Goal: Transaction & Acquisition: Purchase product/service

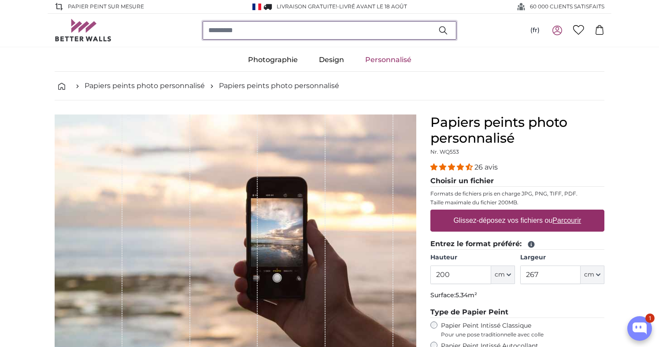
click at [241, 30] on input "search" at bounding box center [330, 30] width 254 height 19
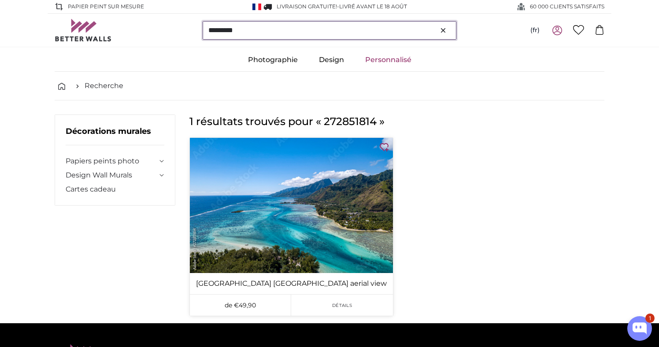
type input "*********"
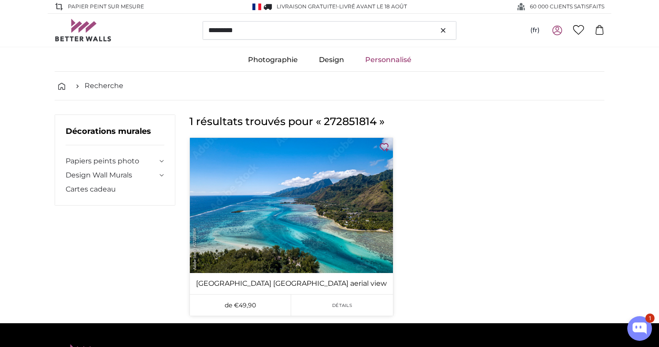
click at [361, 174] on img at bounding box center [291, 205] width 203 height 135
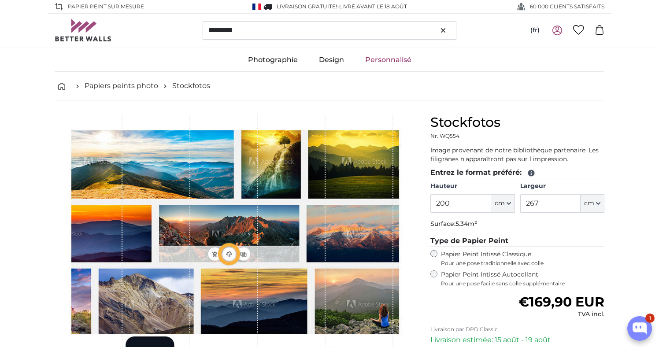
type input "300"
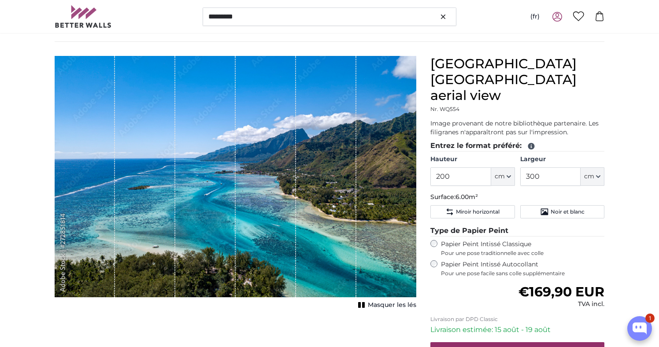
scroll to position [59, 0]
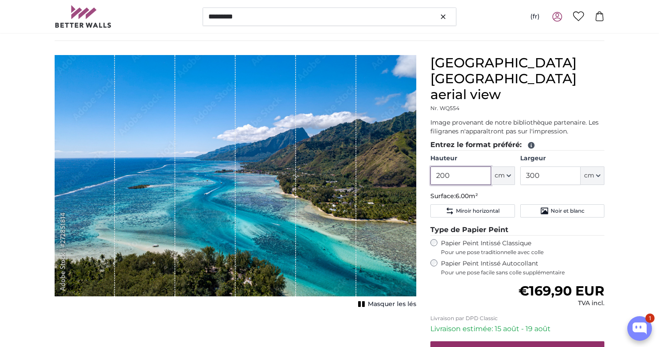
drag, startPoint x: 453, startPoint y: 173, endPoint x: 426, endPoint y: 171, distance: 27.0
click at [426, 171] on div "[GEOGRAPHIC_DATA] [GEOGRAPHIC_DATA] aerial view Nr. WQ554 Image provenant de no…" at bounding box center [517, 241] width 188 height 372
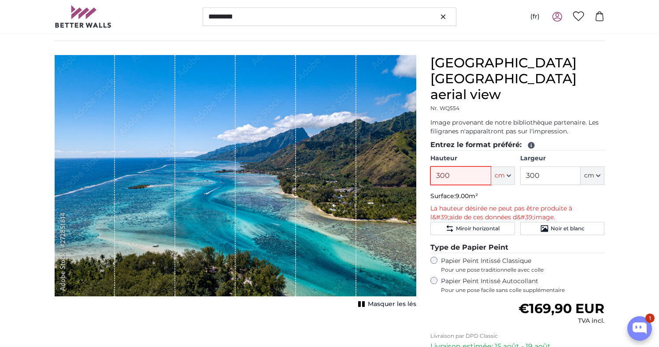
type input "300"
drag, startPoint x: 545, startPoint y: 171, endPoint x: 511, endPoint y: 170, distance: 34.8
click at [511, 170] on div "Hauteur 300 ft cm Centimeter (cm) Inches (inch) Feet (ft. in.) Largeur 300 ft c…" at bounding box center [517, 169] width 174 height 31
type input "5"
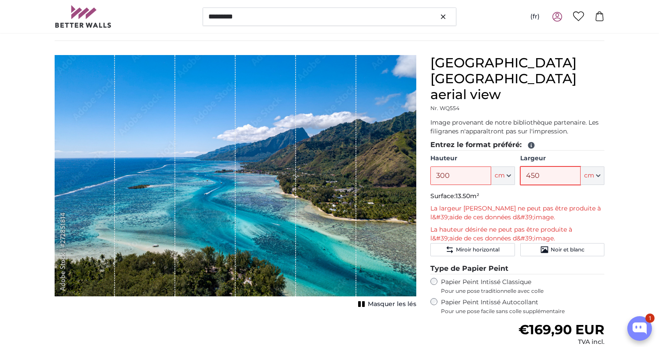
type input "450"
drag, startPoint x: 455, startPoint y: 176, endPoint x: 426, endPoint y: 176, distance: 29.5
click at [426, 176] on div "[GEOGRAPHIC_DATA] [GEOGRAPHIC_DATA] aerial view Nr. WQ554 Image provenant de no…" at bounding box center [517, 260] width 188 height 411
click at [545, 197] on p "Surface: 11.25m²" at bounding box center [517, 196] width 174 height 9
drag, startPoint x: 478, startPoint y: 175, endPoint x: 433, endPoint y: 174, distance: 44.5
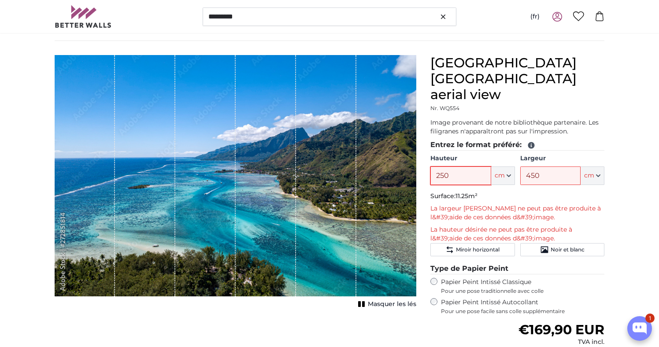
click at [433, 174] on input "250" at bounding box center [460, 176] width 60 height 19
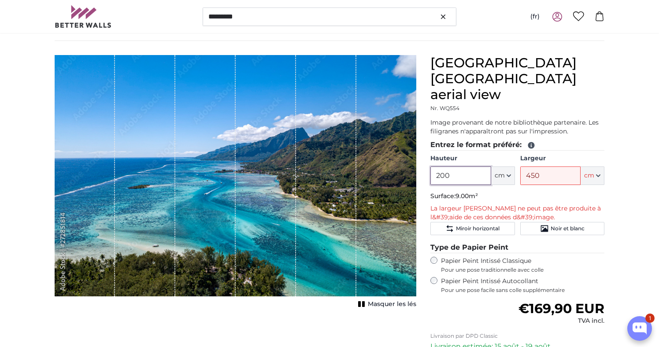
type input "200"
click at [516, 204] on p "La largeur [PERSON_NAME] ne peut pas être produite à l&#39;aide de ces données …" at bounding box center [517, 213] width 174 height 18
drag, startPoint x: 541, startPoint y: 175, endPoint x: 509, endPoint y: 173, distance: 32.2
click at [509, 173] on div "Hauteur 200 ft cm Centimeter (cm) Inches (inch) Feet (ft. in.) Largeur 450 ft c…" at bounding box center [517, 169] width 174 height 31
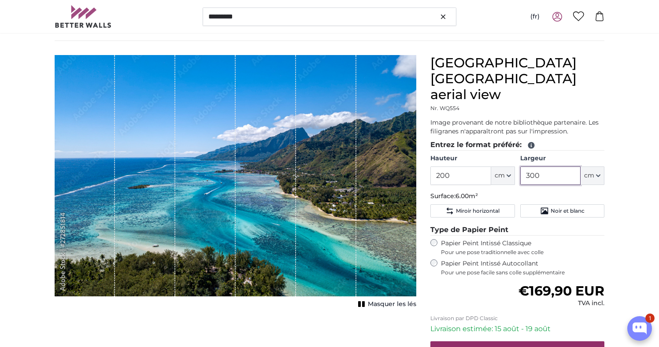
drag, startPoint x: 543, startPoint y: 174, endPoint x: 507, endPoint y: 174, distance: 36.6
click at [507, 174] on div "Hauteur 200 ft cm Centimeter (cm) Inches (inch) Feet (ft. in.) Largeur 300 ft c…" at bounding box center [517, 169] width 174 height 31
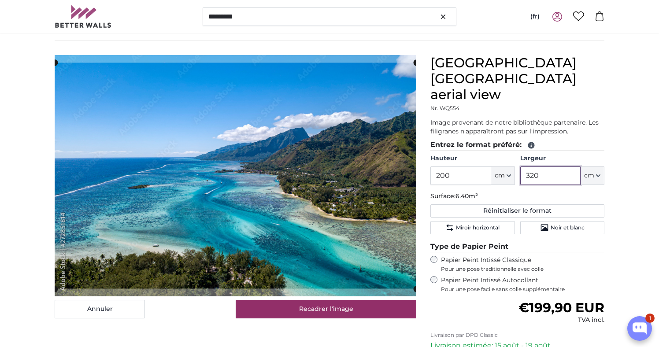
type input "320"
drag, startPoint x: 454, startPoint y: 176, endPoint x: 439, endPoint y: 176, distance: 15.0
click at [439, 176] on input "200" at bounding box center [460, 176] width 60 height 19
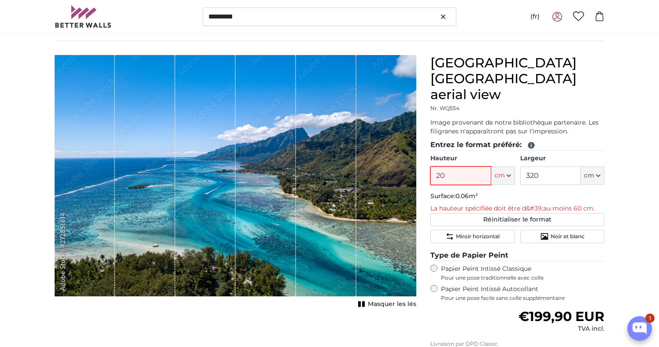
type input "200"
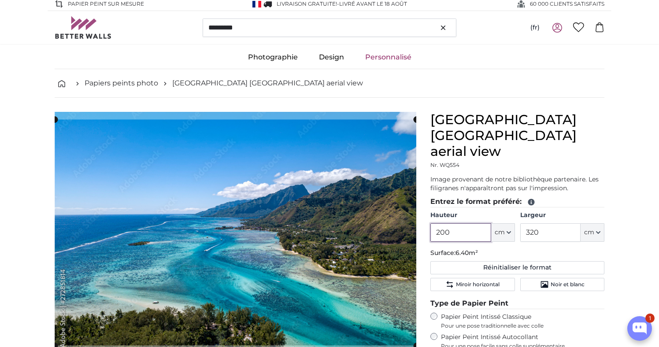
scroll to position [1, 0]
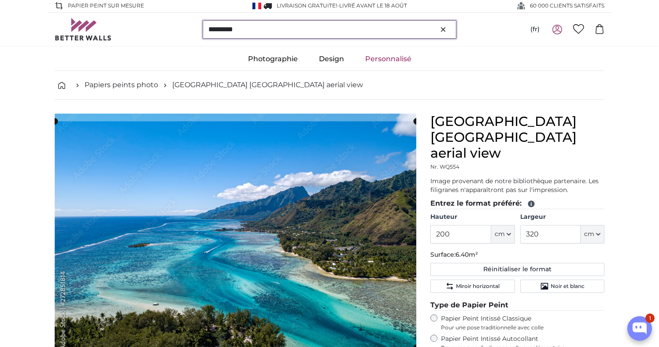
drag, startPoint x: 248, startPoint y: 36, endPoint x: 189, endPoint y: 29, distance: 59.5
click at [189, 29] on div "********* (fr) [DEMOGRAPHIC_DATA] Dansk Nederlands [GEOGRAPHIC_DATA] Español" at bounding box center [330, 29] width 550 height 33
click at [254, 28] on input "*********" at bounding box center [330, 29] width 254 height 19
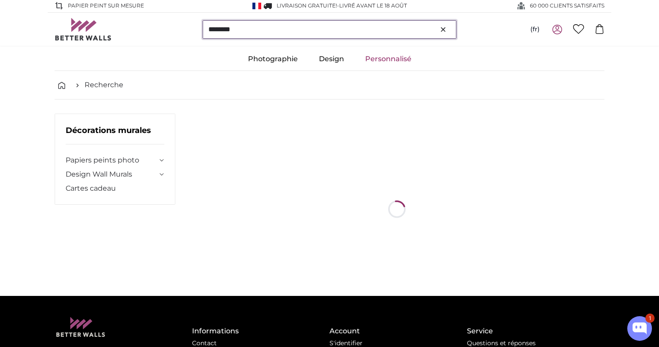
scroll to position [0, 0]
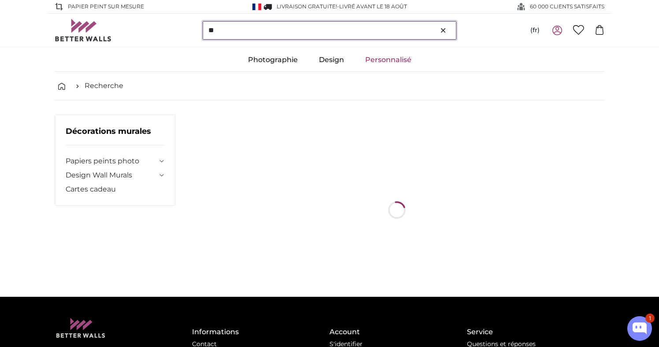
type input "*"
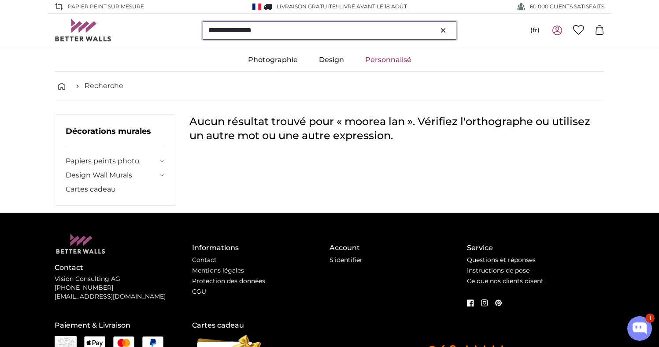
type input "**********"
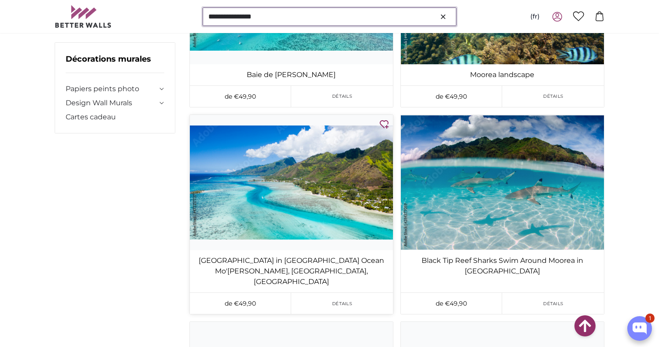
scroll to position [408, 0]
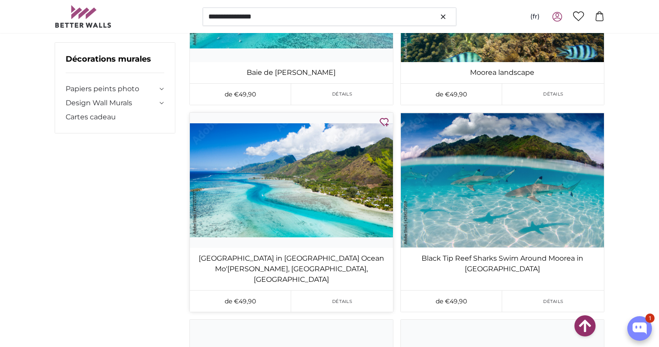
click at [315, 178] on img at bounding box center [291, 180] width 203 height 135
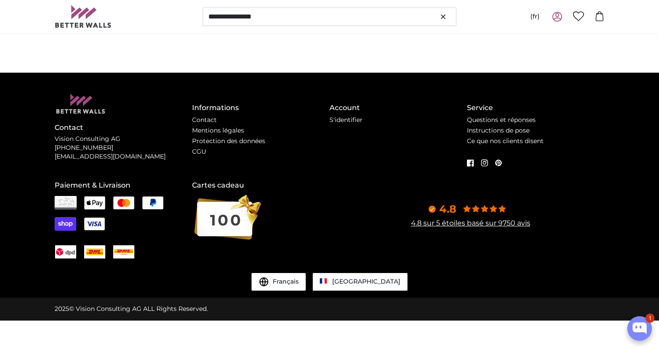
scroll to position [0, 0]
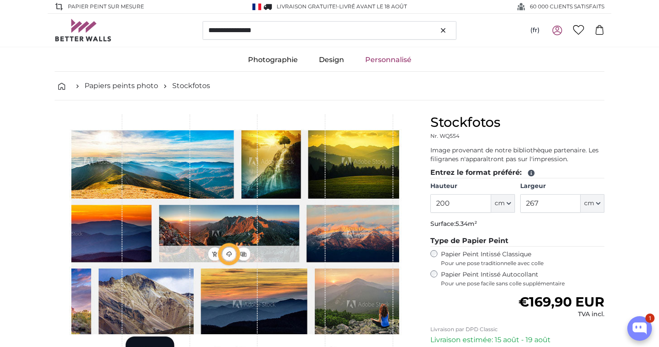
type input "127"
type input "226.1"
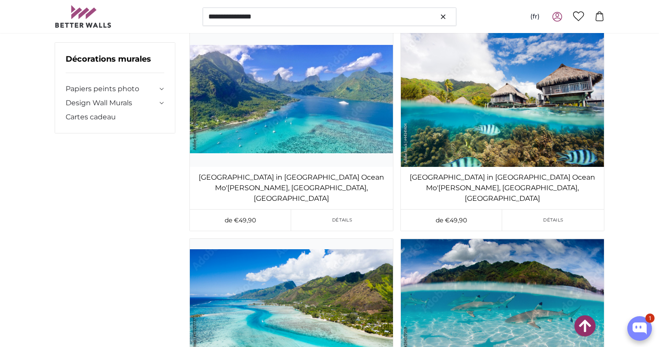
scroll to position [315, 0]
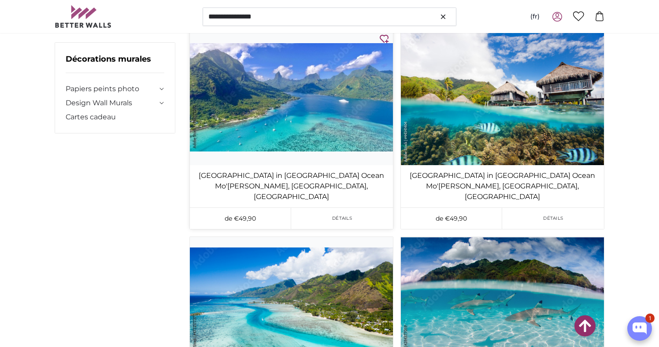
click at [345, 89] on img at bounding box center [291, 97] width 203 height 135
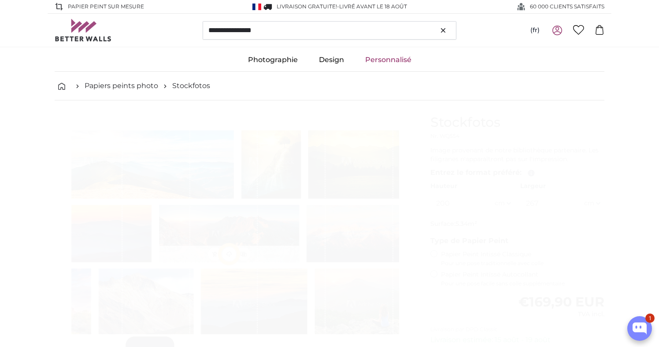
type input "155"
type input "289.9"
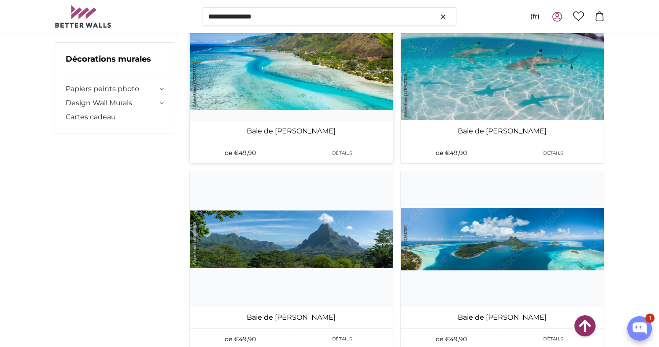
scroll to position [559, 0]
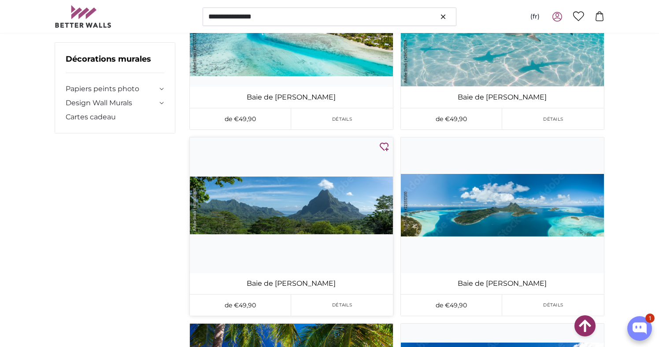
click at [303, 217] on img at bounding box center [291, 204] width 203 height 135
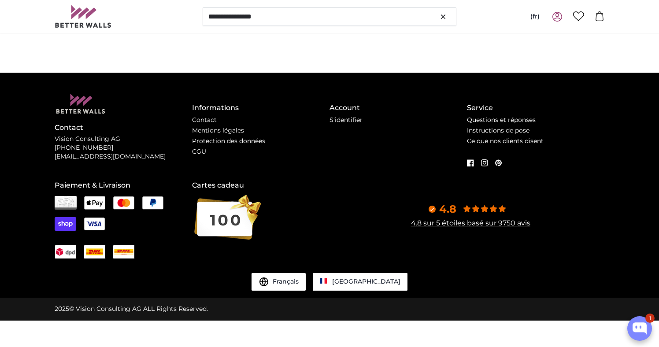
scroll to position [0, 0]
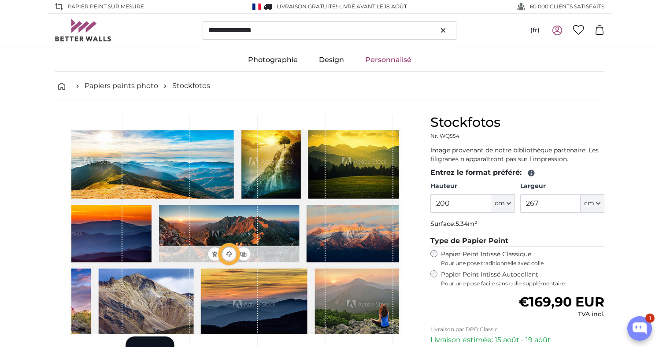
type input "706"
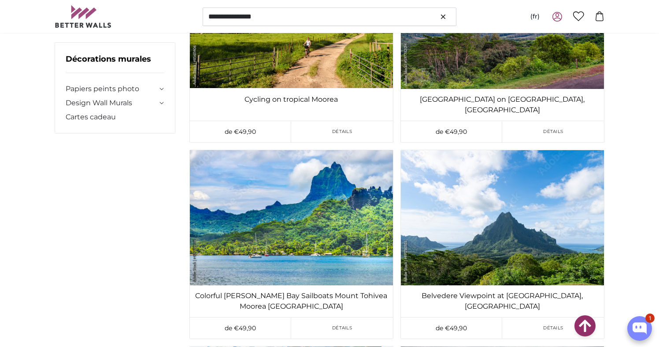
scroll to position [2757, 0]
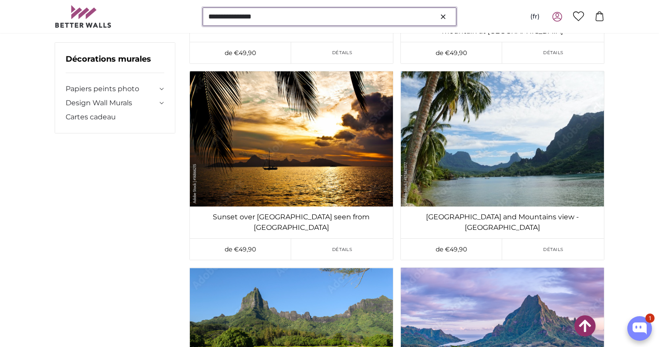
click at [209, 18] on input "**********" at bounding box center [330, 16] width 254 height 19
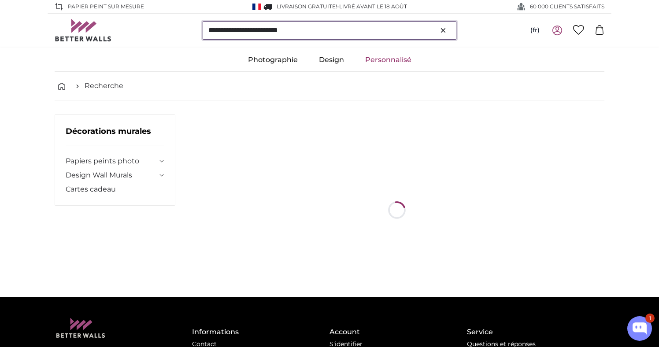
type input "**********"
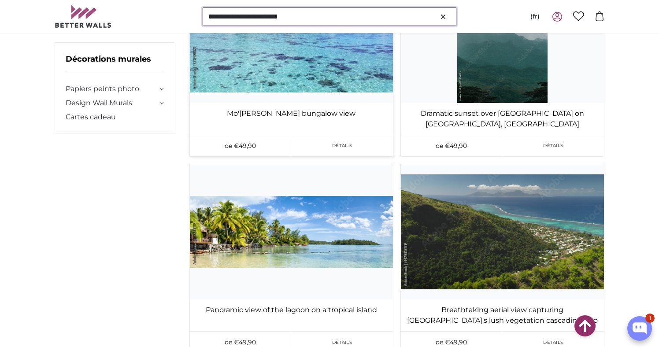
scroll to position [13753, 0]
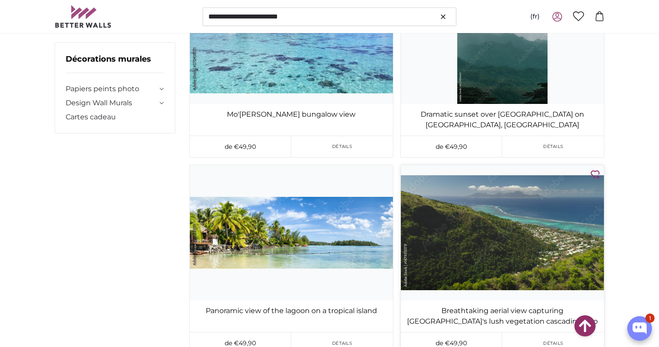
click at [477, 165] on img at bounding box center [502, 232] width 203 height 135
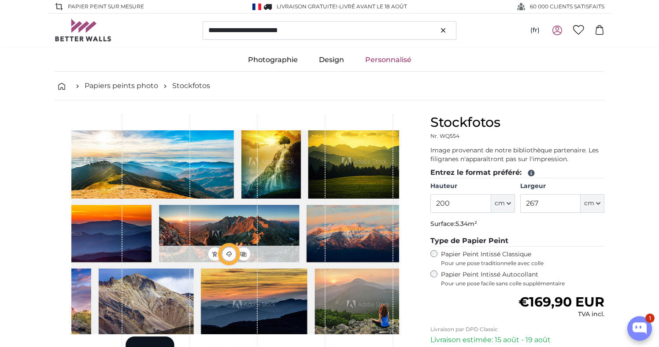
type input "175"
type input "311.5"
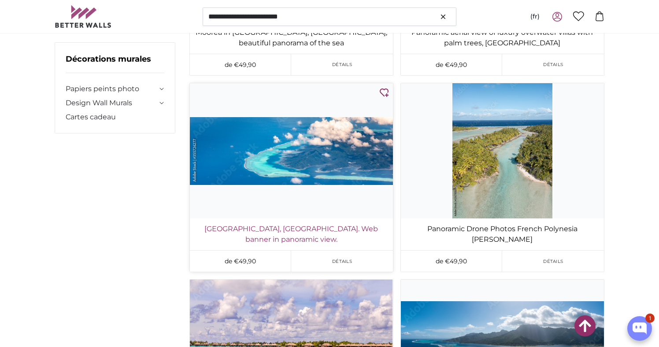
scroll to position [26009, 0]
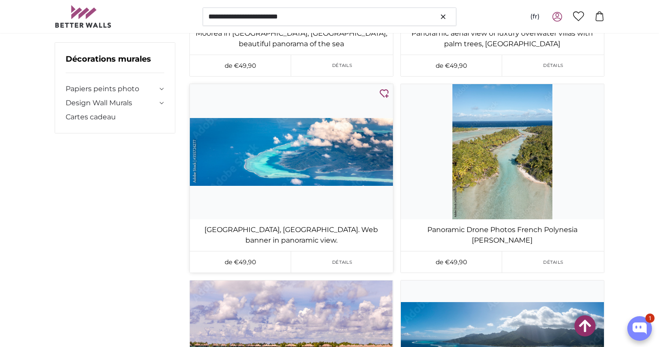
click at [332, 85] on img at bounding box center [291, 151] width 203 height 135
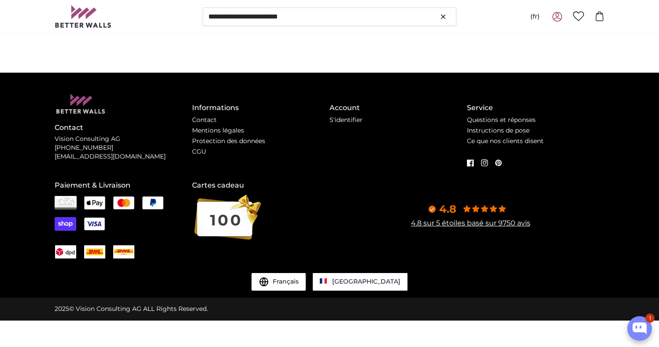
scroll to position [0, 0]
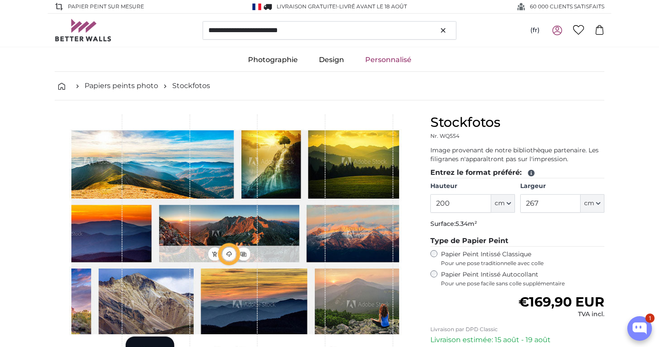
type input "140"
type input "420"
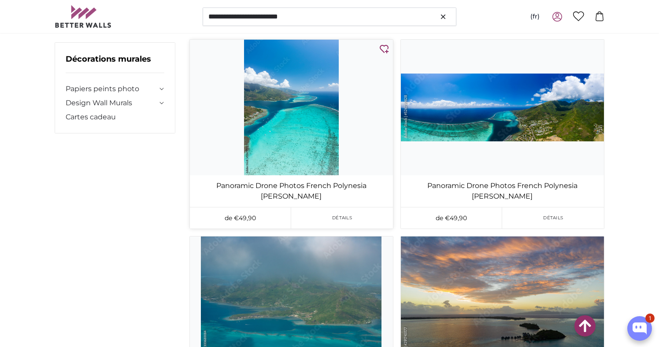
scroll to position [32910, 0]
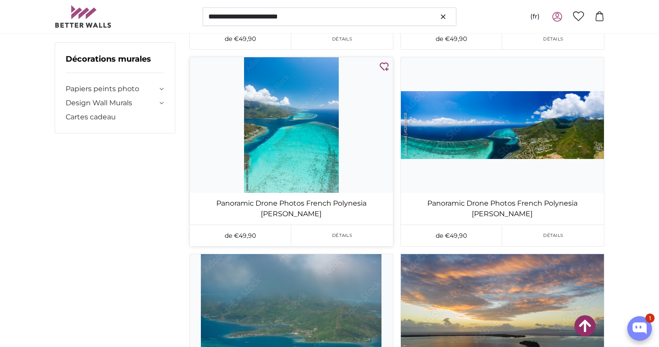
click at [266, 165] on img at bounding box center [291, 124] width 203 height 135
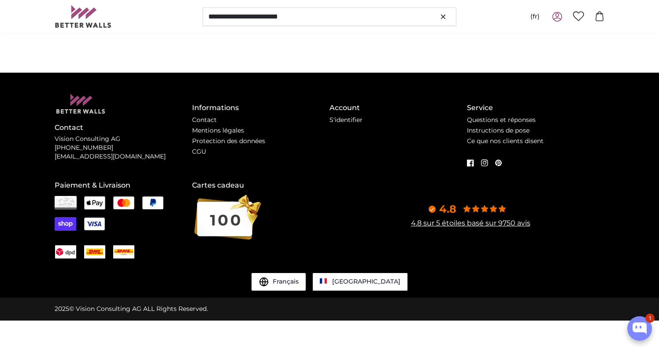
scroll to position [0, 0]
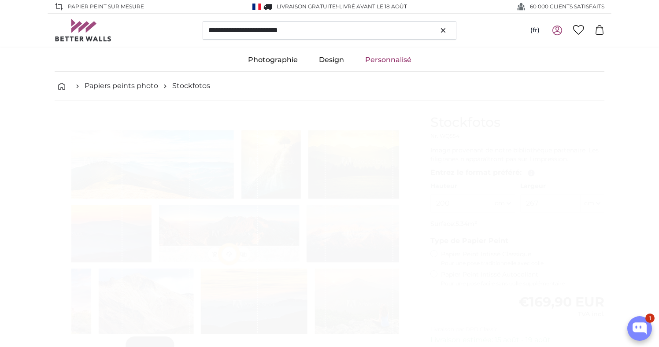
type input "140"
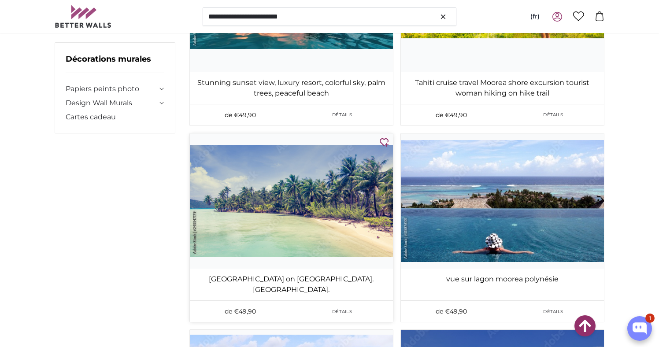
scroll to position [36777, 0]
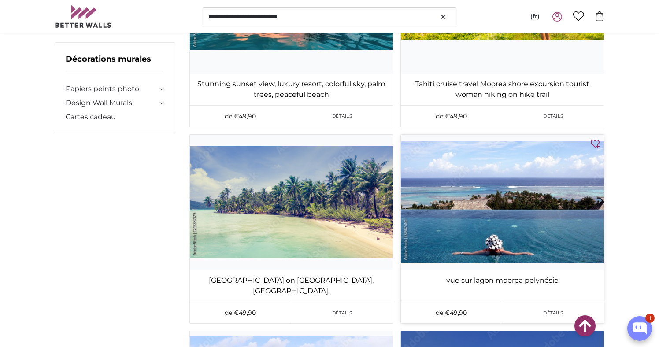
click at [477, 200] on img at bounding box center [502, 202] width 203 height 135
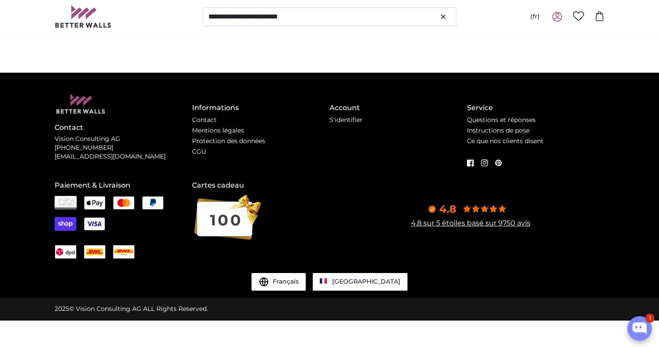
scroll to position [0, 0]
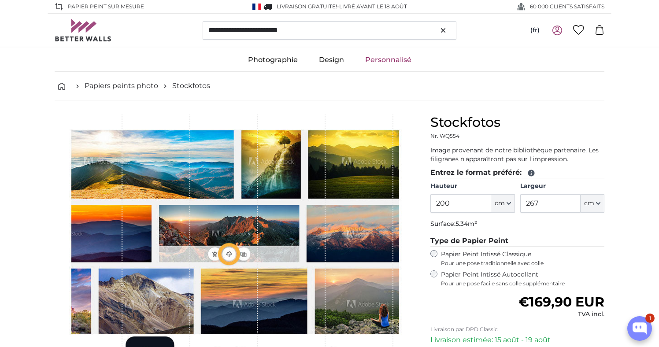
type input "187"
type input "310.4"
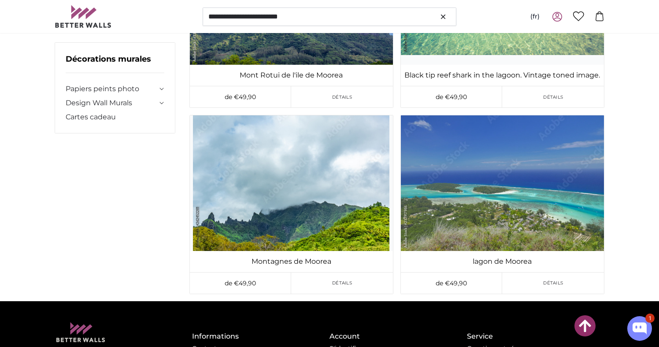
scroll to position [37840, 0]
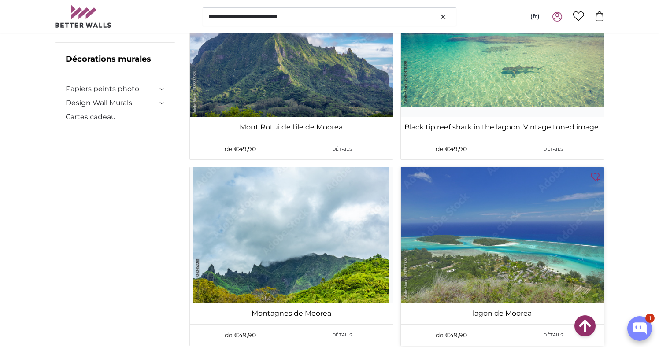
click at [474, 167] on img at bounding box center [502, 234] width 203 height 135
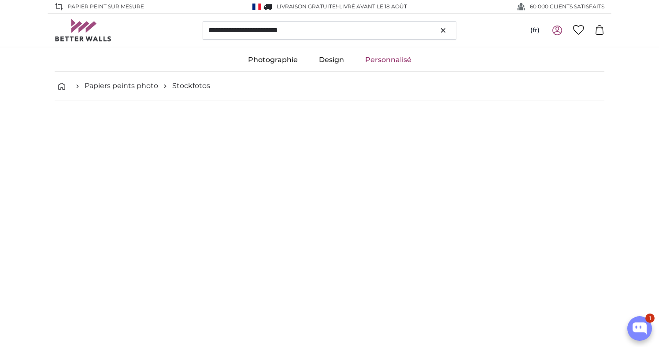
type input "300"
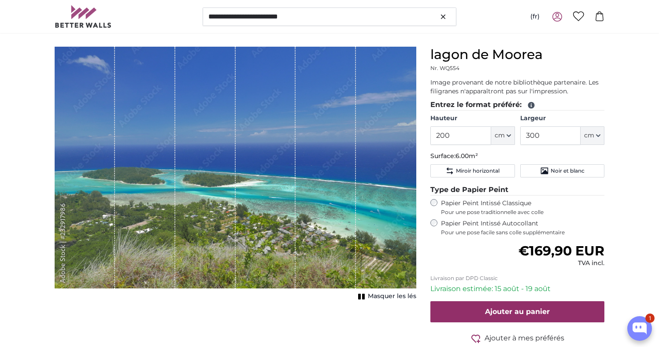
scroll to position [68, 0]
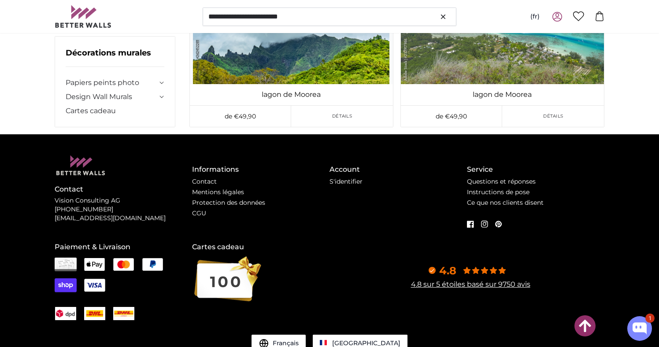
scroll to position [38008, 0]
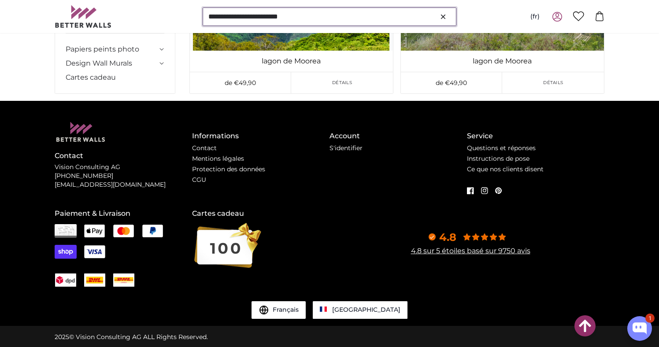
drag, startPoint x: 318, startPoint y: 15, endPoint x: 278, endPoint y: 14, distance: 40.5
click at [278, 14] on input "**********" at bounding box center [330, 16] width 254 height 19
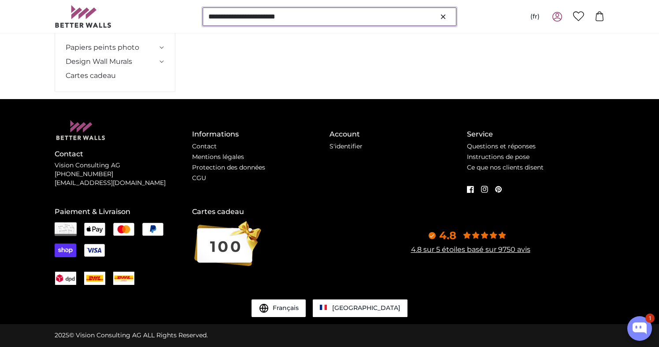
scroll to position [0, 0]
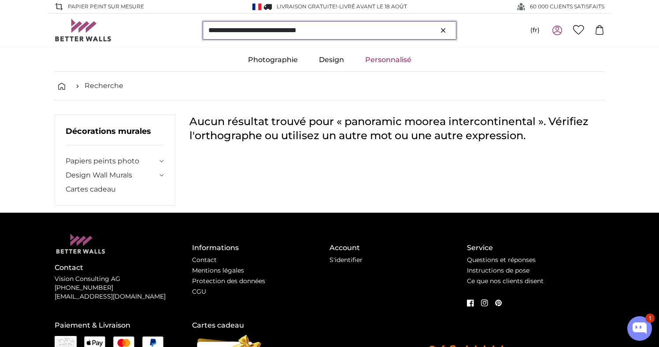
drag, startPoint x: 351, startPoint y: 31, endPoint x: 278, endPoint y: 27, distance: 73.2
click at [278, 27] on input "**********" at bounding box center [330, 30] width 254 height 19
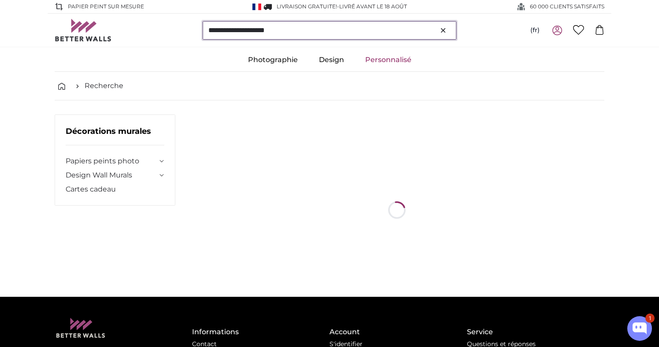
type input "**********"
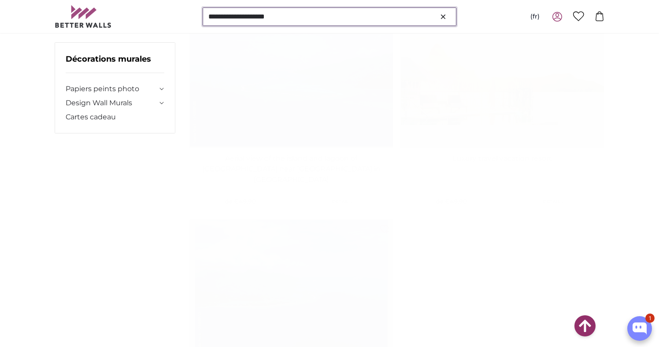
scroll to position [515, 0]
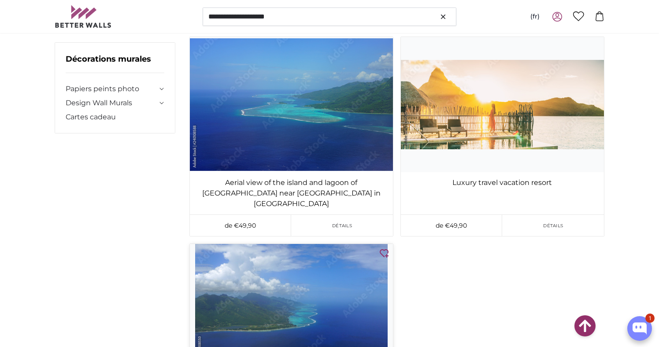
click at [331, 111] on img at bounding box center [291, 104] width 203 height 135
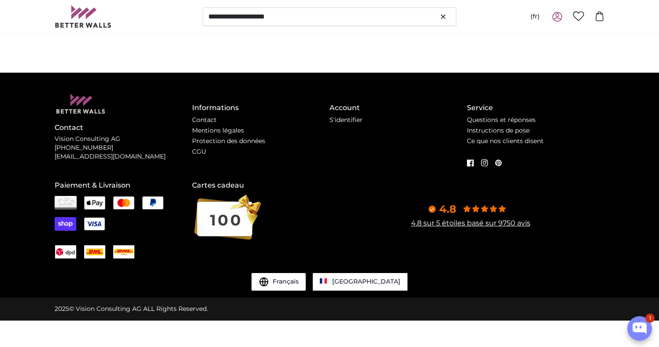
scroll to position [0, 0]
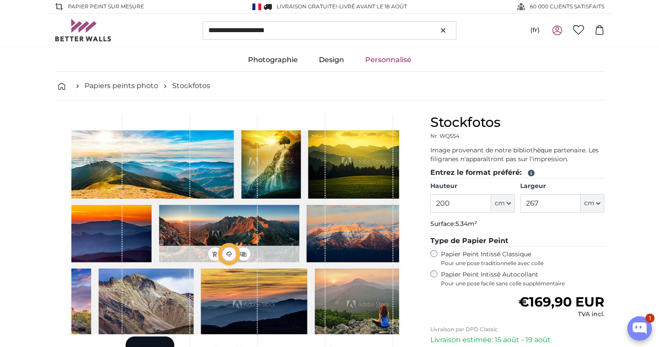
type input "306"
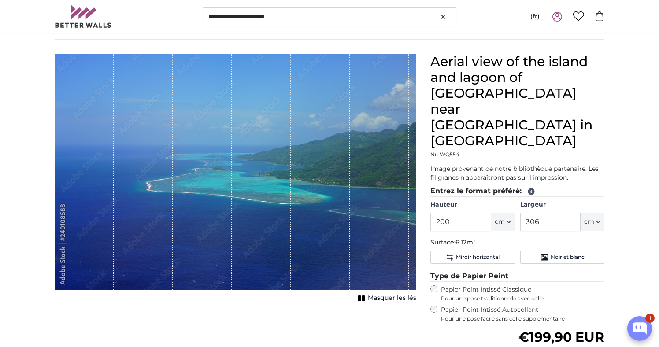
scroll to position [47, 0]
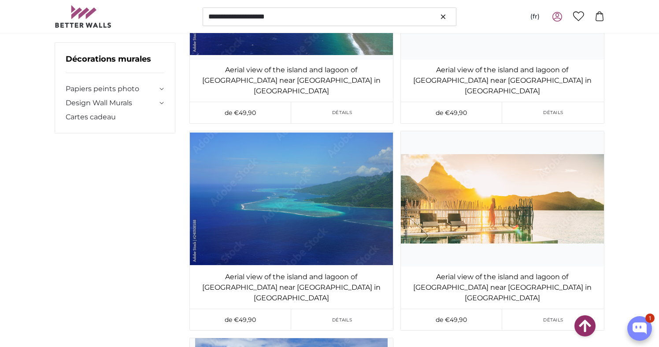
scroll to position [418, 0]
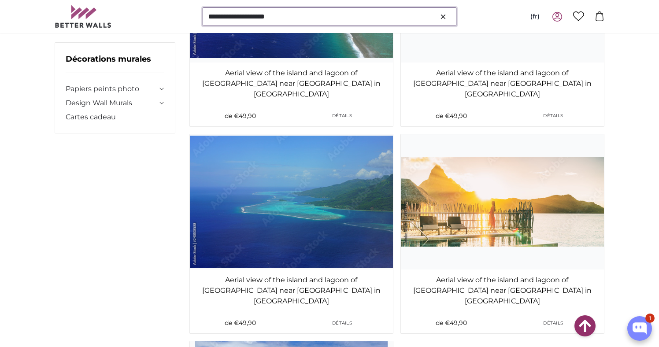
drag, startPoint x: 305, startPoint y: 16, endPoint x: 204, endPoint y: 16, distance: 100.9
click at [204, 16] on input "**********" at bounding box center [330, 16] width 254 height 19
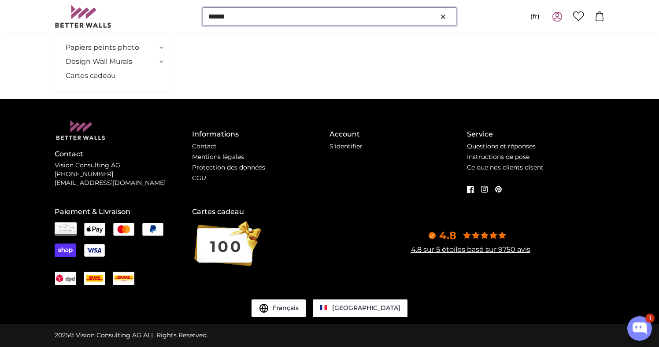
scroll to position [0, 0]
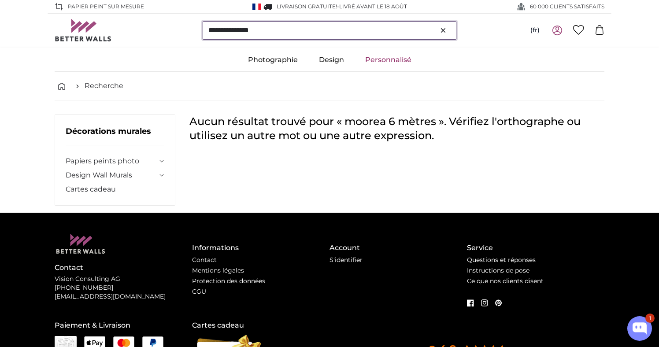
drag, startPoint x: 272, startPoint y: 30, endPoint x: 236, endPoint y: 28, distance: 35.7
click at [236, 28] on input "**********" at bounding box center [330, 30] width 254 height 19
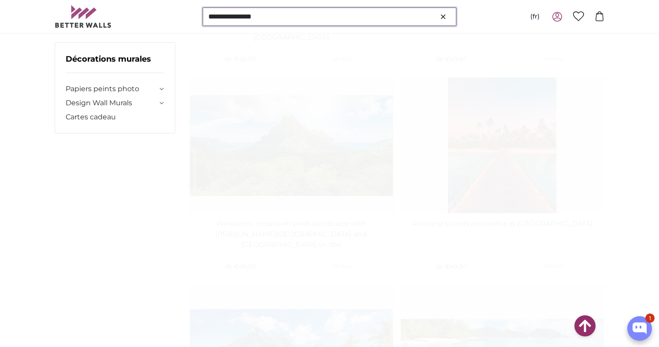
scroll to position [269, 0]
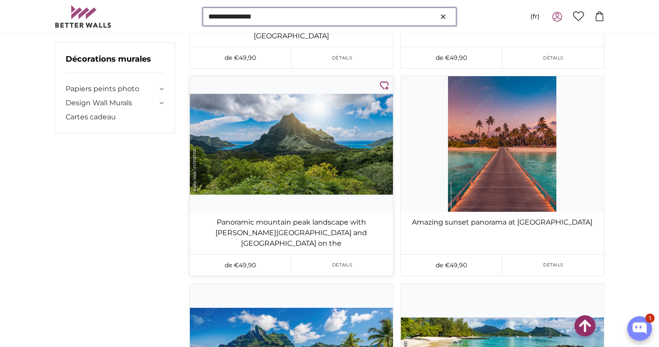
type input "**********"
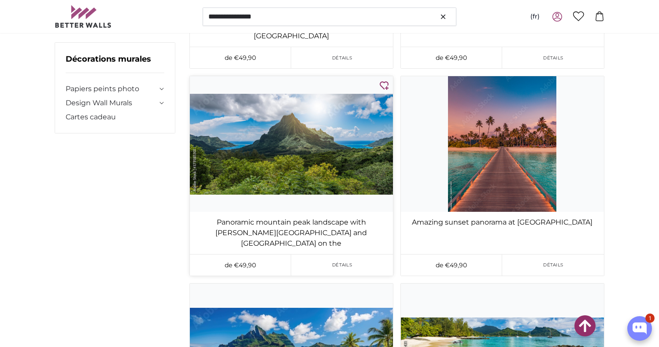
click at [341, 154] on img at bounding box center [291, 143] width 203 height 135
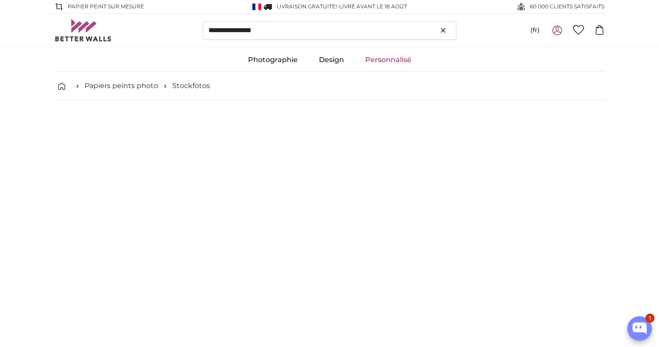
type input "402"
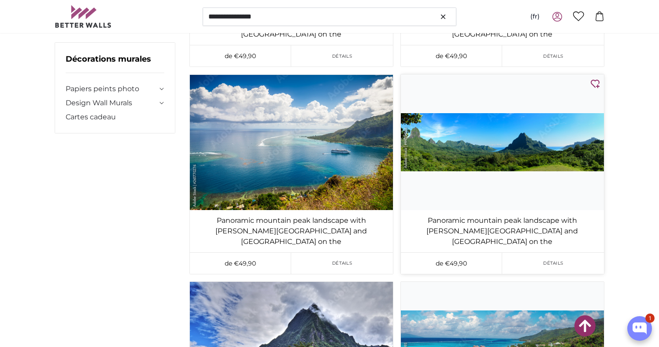
scroll to position [690, 0]
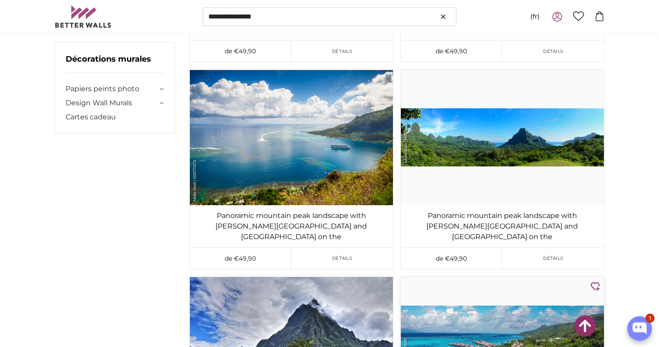
click at [463, 291] on img at bounding box center [502, 344] width 203 height 135
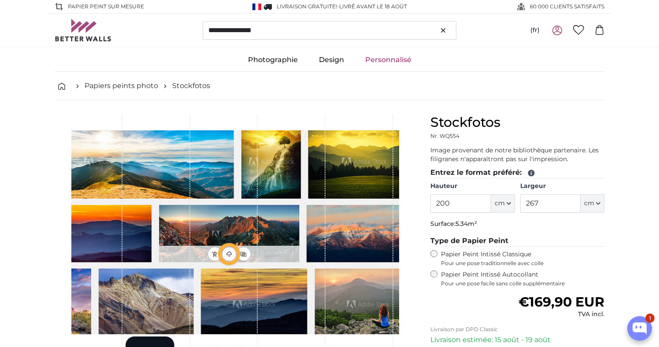
type input "520"
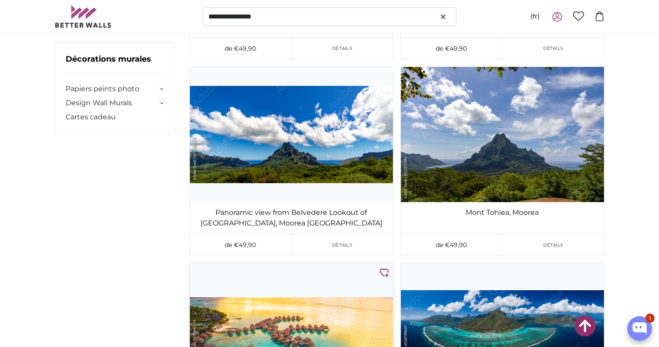
scroll to position [2447, 0]
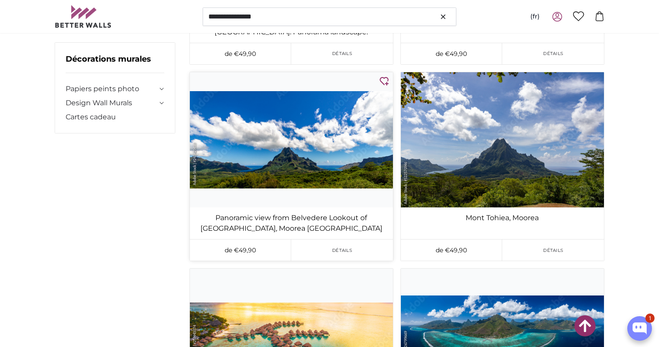
click at [240, 151] on img at bounding box center [291, 139] width 203 height 135
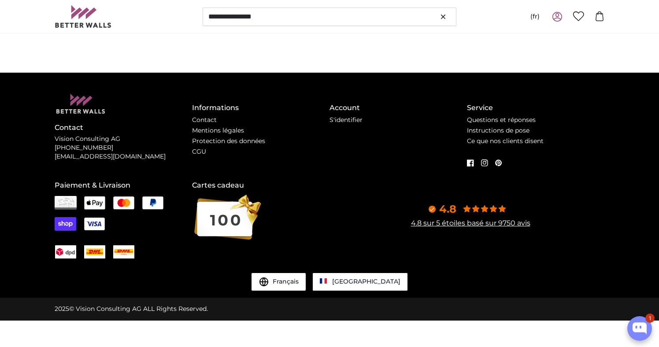
scroll to position [0, 0]
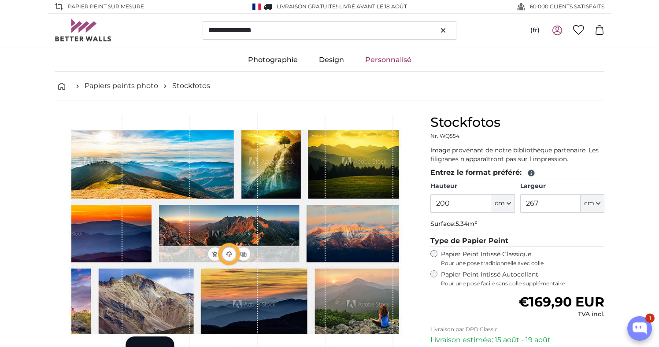
type input "418"
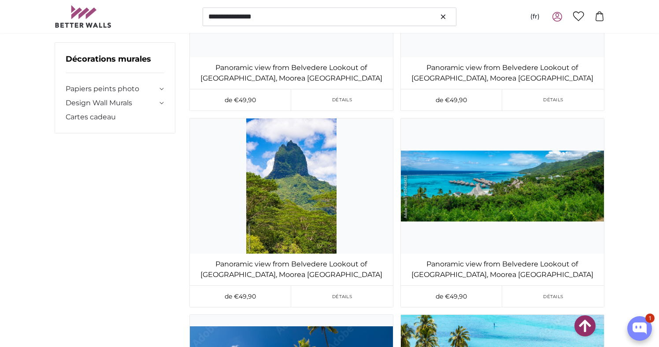
scroll to position [2774, 0]
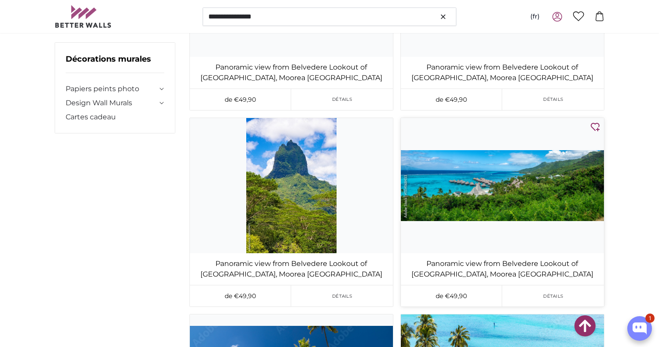
click at [429, 194] on img at bounding box center [502, 185] width 203 height 135
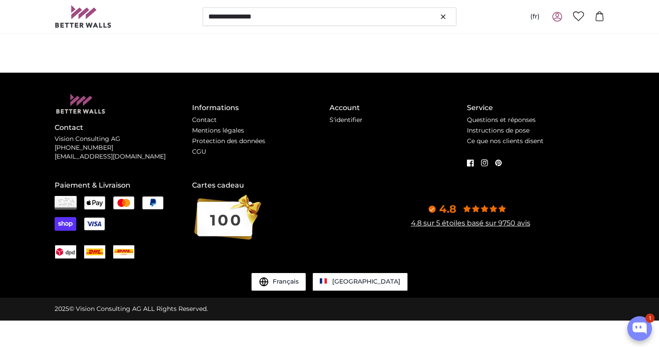
scroll to position [0, 0]
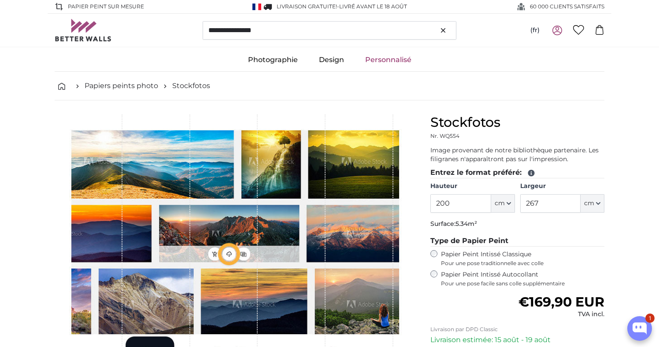
type input "576"
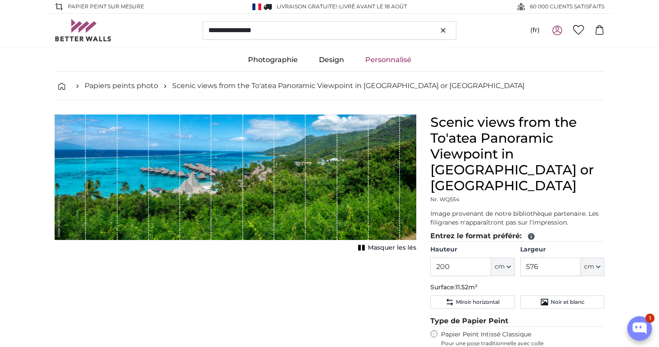
drag, startPoint x: 465, startPoint y: 185, endPoint x: 430, endPoint y: 182, distance: 35.8
click at [430, 182] on div "Scenic views from the To'atea Panoramic Viewpoint in [GEOGRAPHIC_DATA] or [GEOG…" at bounding box center [517, 317] width 188 height 404
click at [463, 186] on div "Scenic views from the To'atea Panoramic Viewpoint in [GEOGRAPHIC_DATA] or [GEOG…" at bounding box center [517, 160] width 174 height 90
drag, startPoint x: 463, startPoint y: 186, endPoint x: 427, endPoint y: 185, distance: 35.7
click at [427, 185] on div "Scenic views from the To'atea Panoramic Viewpoint in [GEOGRAPHIC_DATA] or [GEOG…" at bounding box center [517, 317] width 188 height 404
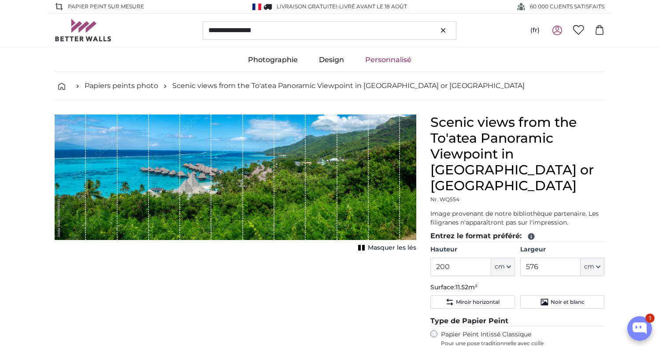
click at [463, 185] on div "Scenic views from the To'atea Panoramic Viewpoint in [GEOGRAPHIC_DATA] or [GEOG…" at bounding box center [517, 160] width 174 height 90
drag, startPoint x: 463, startPoint y: 185, endPoint x: 426, endPoint y: 183, distance: 37.1
click at [426, 183] on div "Scenic views from the To'atea Panoramic Viewpoint in [GEOGRAPHIC_DATA] or [GEOG…" at bounding box center [517, 317] width 188 height 404
copy span "Nr. WQ554"
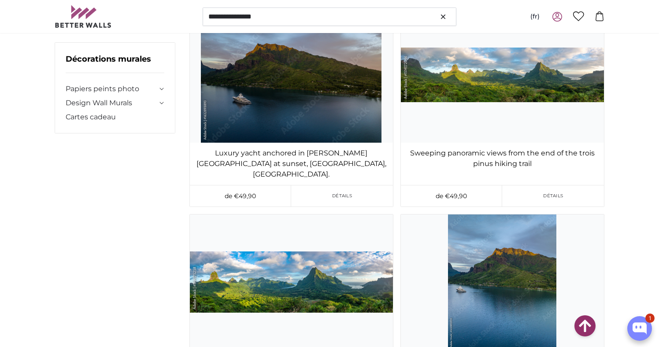
scroll to position [5615, 0]
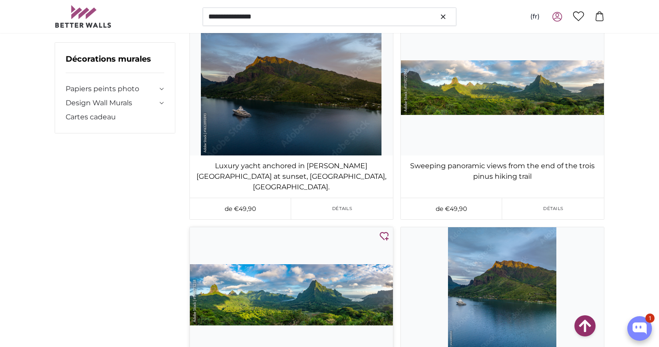
click at [258, 267] on img at bounding box center [291, 294] width 203 height 135
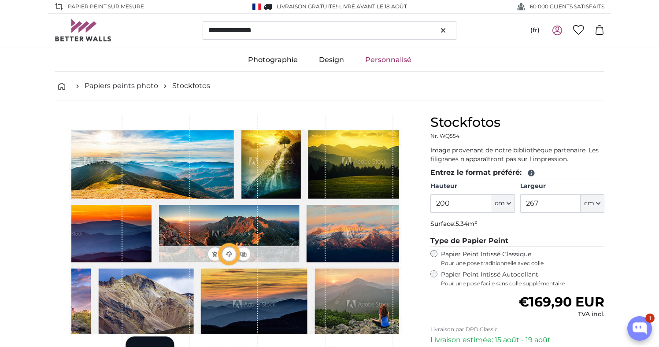
type input "664"
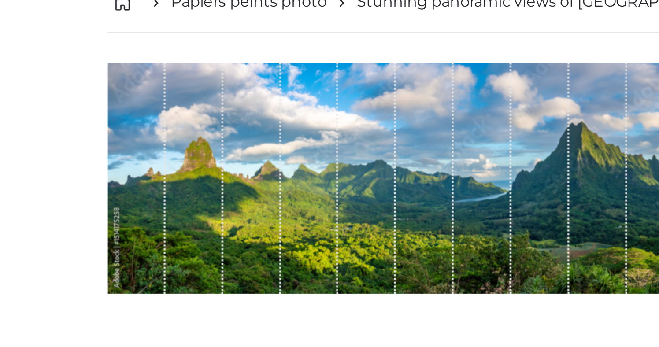
drag, startPoint x: 55, startPoint y: 98, endPoint x: 57, endPoint y: 120, distance: 22.6
click at [57, 120] on div "1 of 1" at bounding box center [68, 169] width 27 height 109
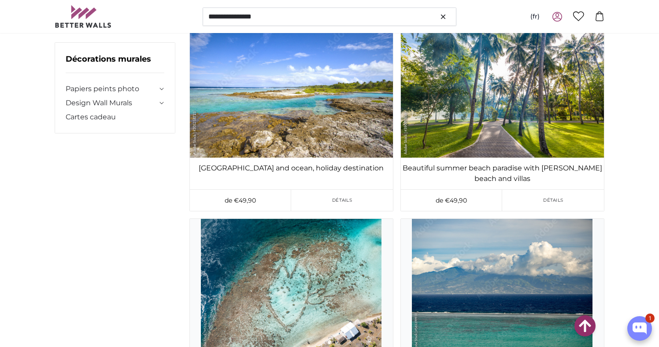
scroll to position [20363, 0]
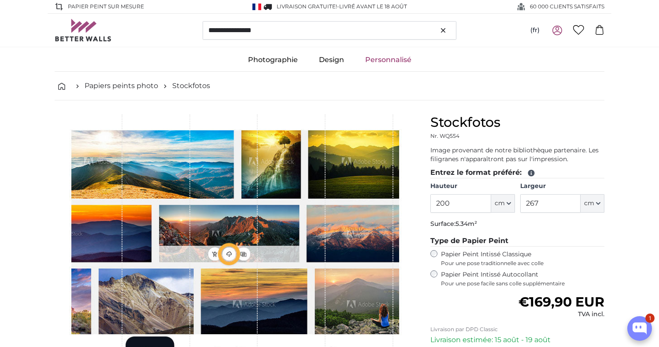
type input "692"
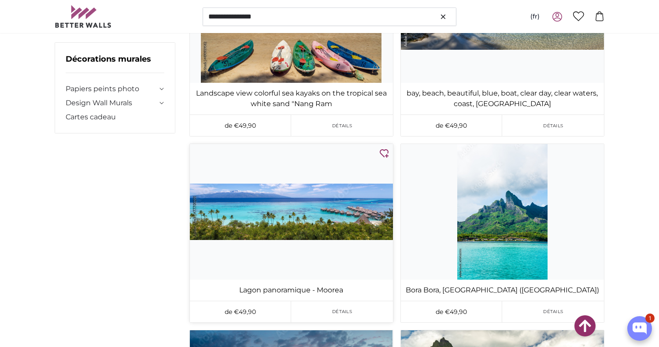
scroll to position [32400, 0]
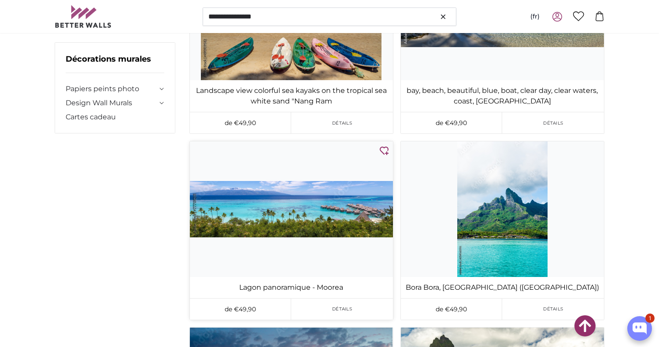
click at [263, 146] on img at bounding box center [291, 208] width 203 height 135
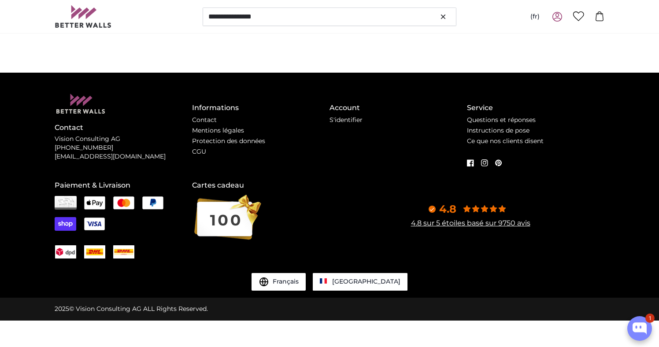
scroll to position [0, 0]
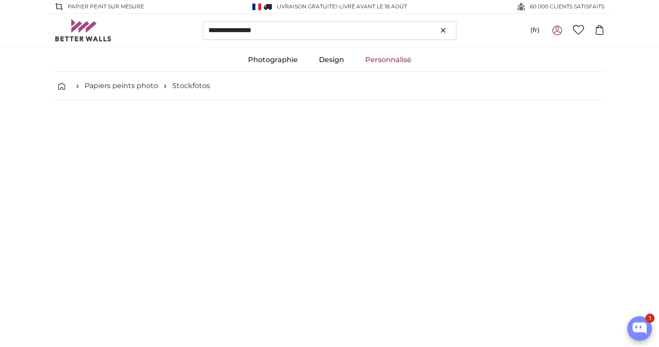
type input "85"
type input "307.7"
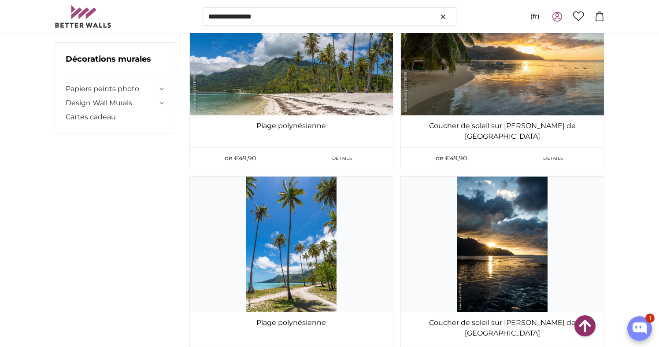
scroll to position [52570, 0]
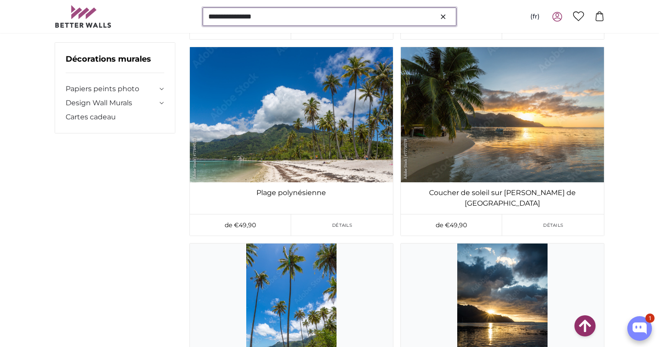
drag, startPoint x: 276, startPoint y: 17, endPoint x: 204, endPoint y: 17, distance: 72.3
click at [204, 17] on input "**********" at bounding box center [330, 16] width 254 height 19
paste input "search"
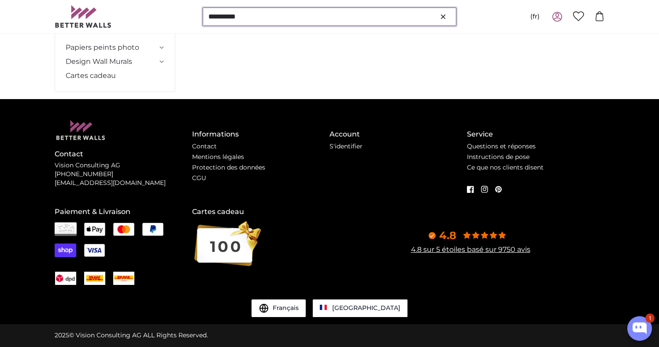
scroll to position [0, 0]
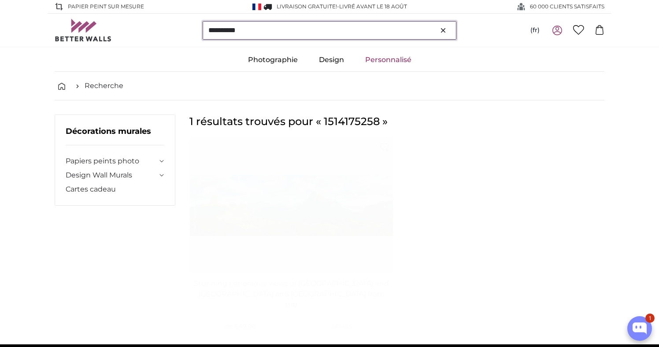
type input "**********"
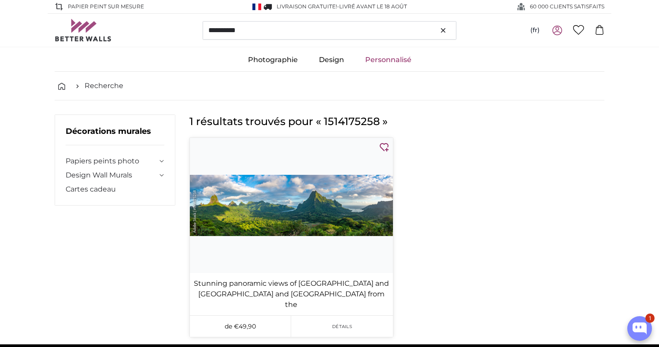
click at [295, 202] on img at bounding box center [291, 205] width 203 height 135
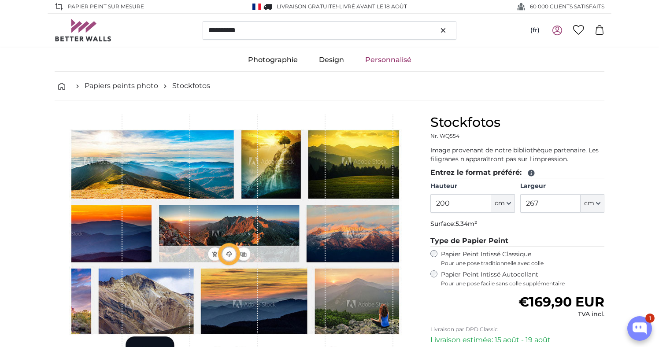
type input "664"
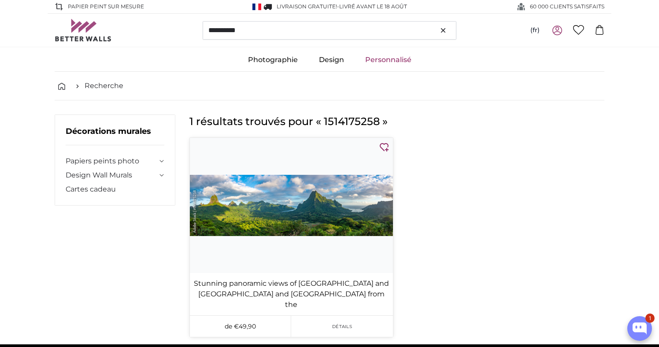
click at [230, 205] on img at bounding box center [291, 205] width 203 height 135
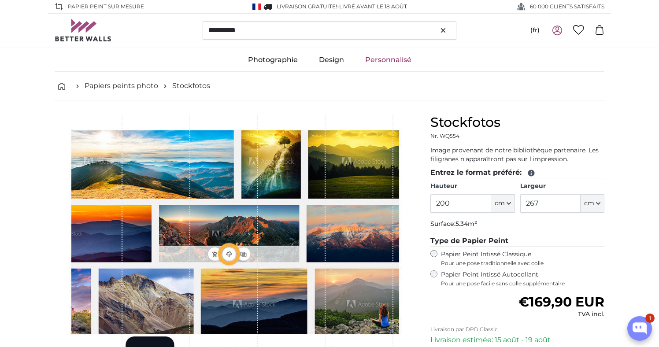
type input "664"
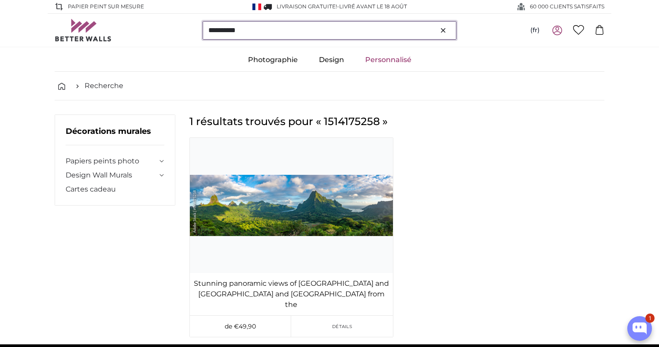
drag, startPoint x: 271, startPoint y: 36, endPoint x: 199, endPoint y: 28, distance: 73.1
click at [199, 28] on div "**********" at bounding box center [330, 30] width 550 height 33
paste input "search"
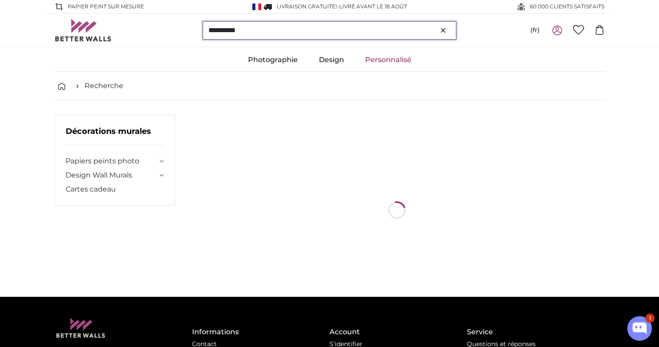
type input "**********"
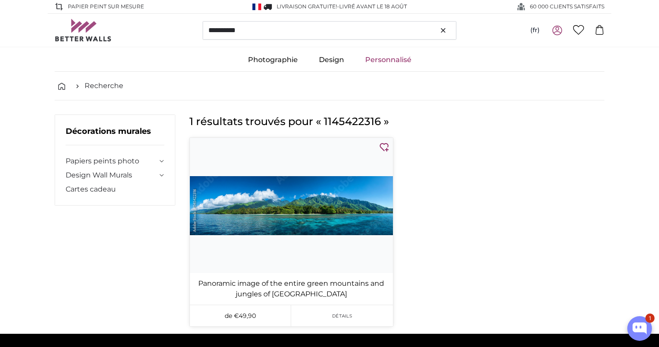
click at [270, 191] on img at bounding box center [291, 205] width 203 height 135
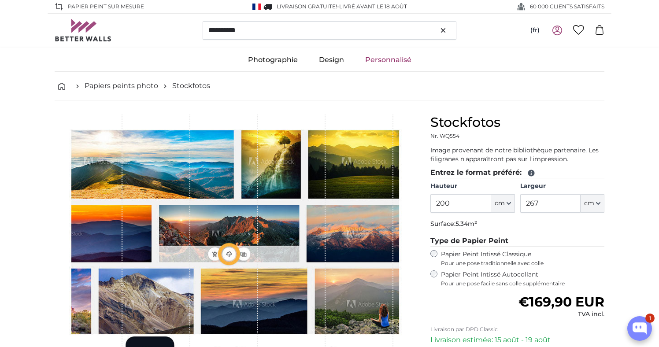
type input "692"
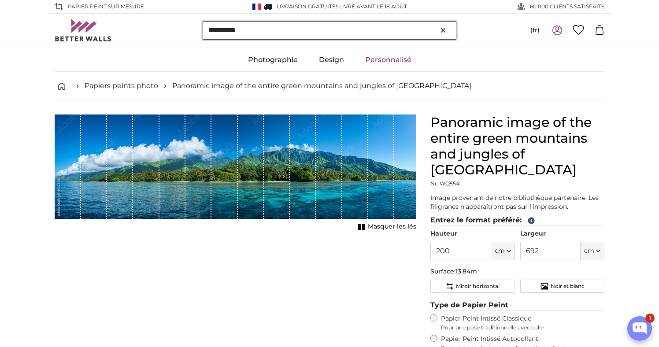
drag, startPoint x: 264, startPoint y: 33, endPoint x: 187, endPoint y: 29, distance: 77.2
click at [187, 29] on div "**********" at bounding box center [330, 30] width 550 height 33
paste input "search"
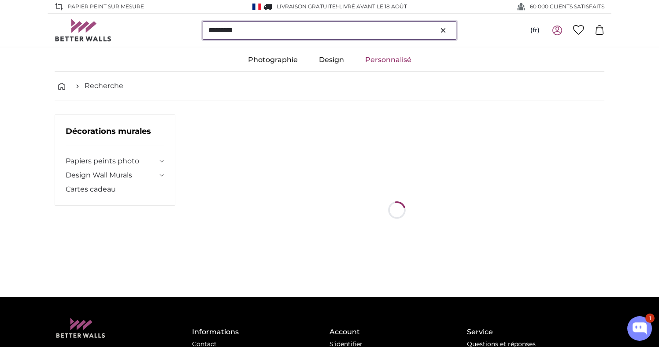
type input "*********"
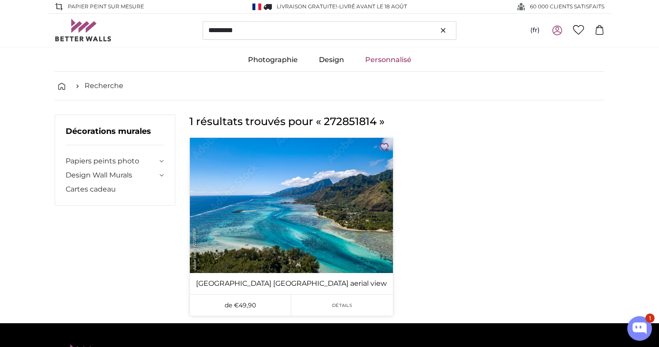
click at [278, 217] on img at bounding box center [291, 205] width 203 height 135
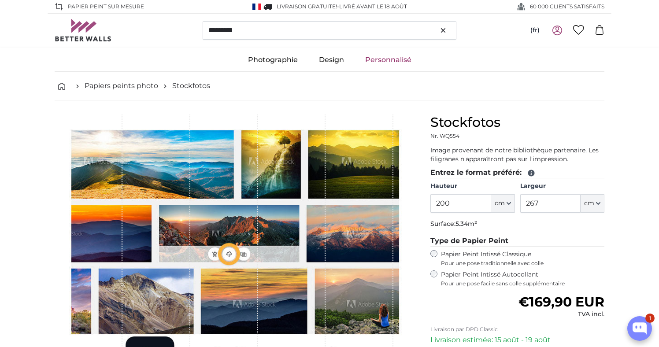
type input "300"
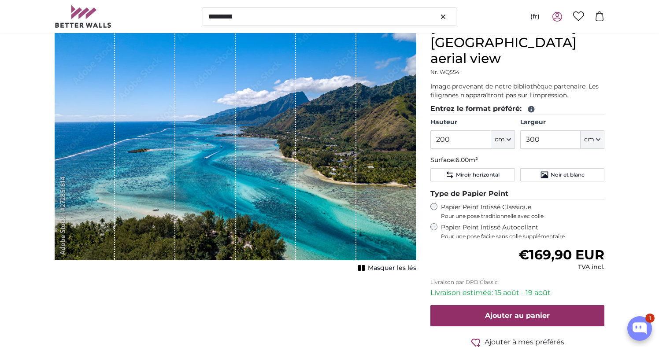
scroll to position [88, 0]
